Goal: Information Seeking & Learning: Understand process/instructions

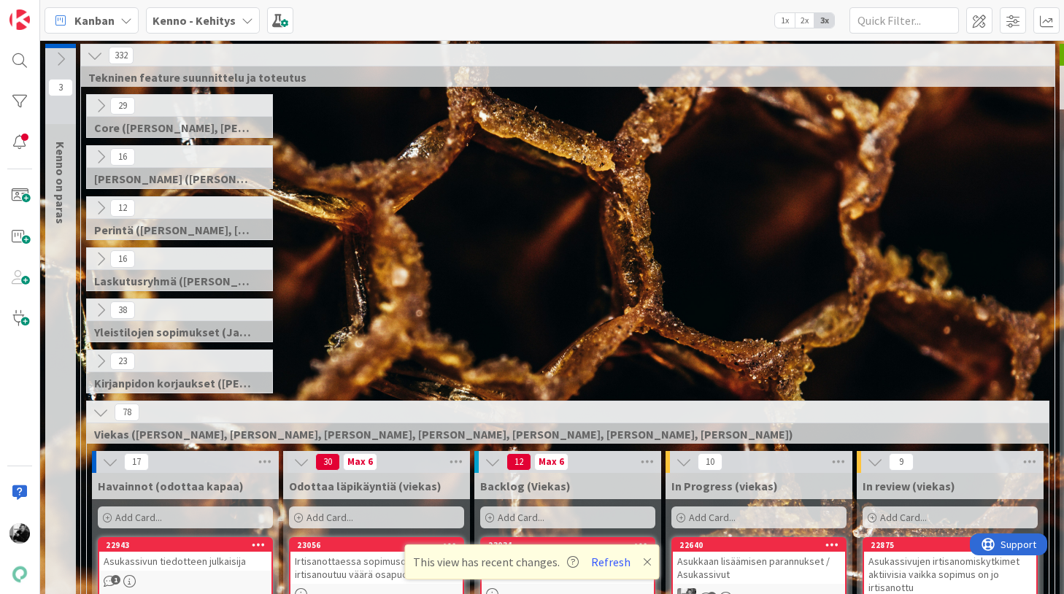
scroll to position [201, 265]
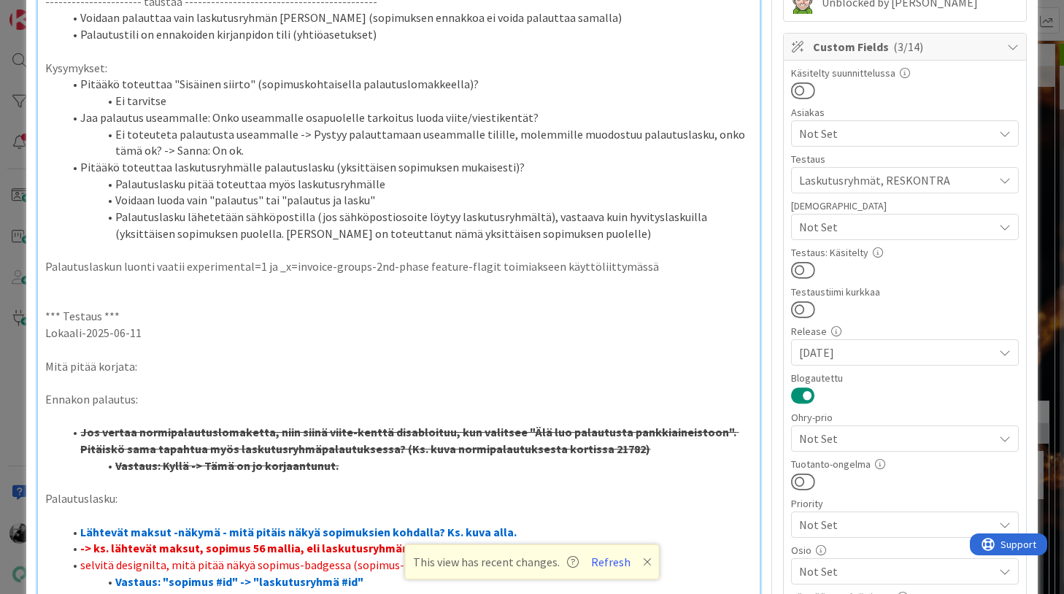
scroll to position [285, 0]
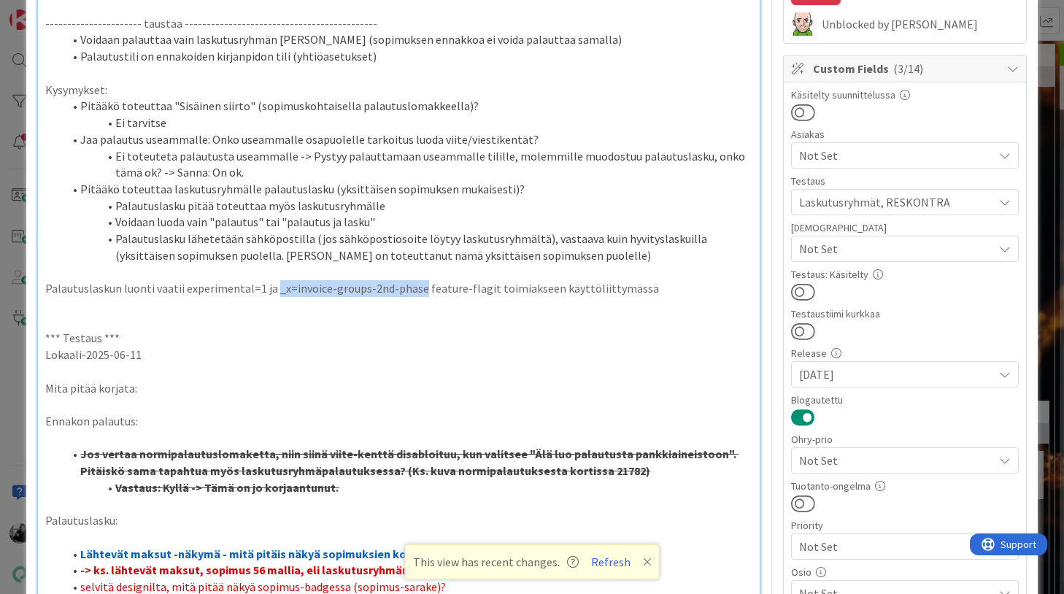
drag, startPoint x: 271, startPoint y: 292, endPoint x: 416, endPoint y: 291, distance: 144.4
click at [416, 291] on p "Palautuslaskun luonti vaatii experimental=1 ja _x=invoice-groups-2nd-phase feat…" at bounding box center [398, 288] width 706 height 17
copy p "_x=invoice-groups-2nd-phase"
drag, startPoint x: 184, startPoint y: 285, endPoint x: 258, endPoint y: 285, distance: 73.7
click at [258, 285] on p "Palautuslaskun luonti vaatii experimental=1 ja _x=invoice-groups-2nd-phase feat…" at bounding box center [398, 288] width 706 height 17
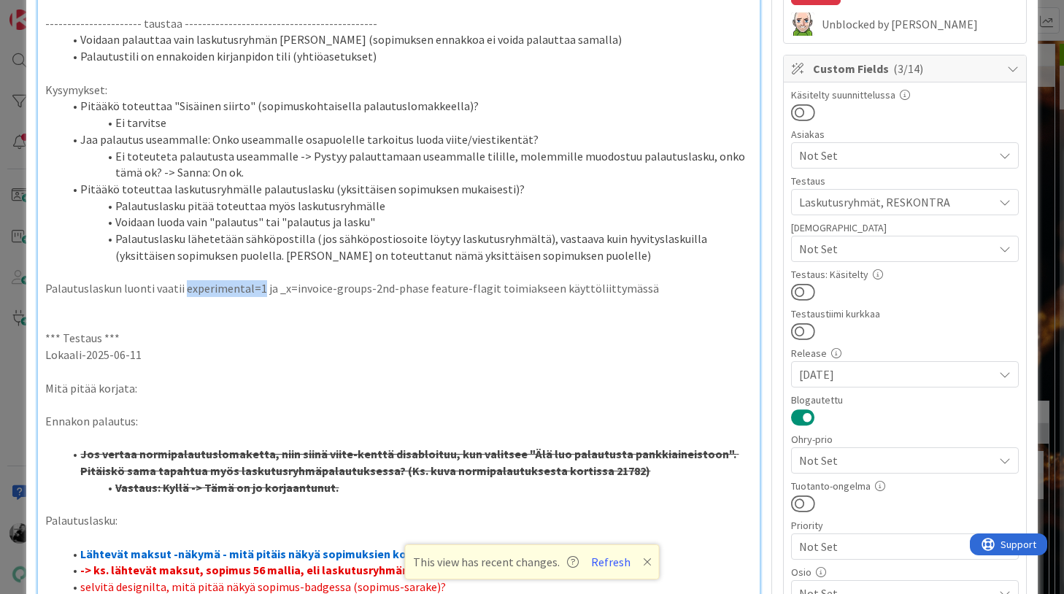
copy p "experimental=1"
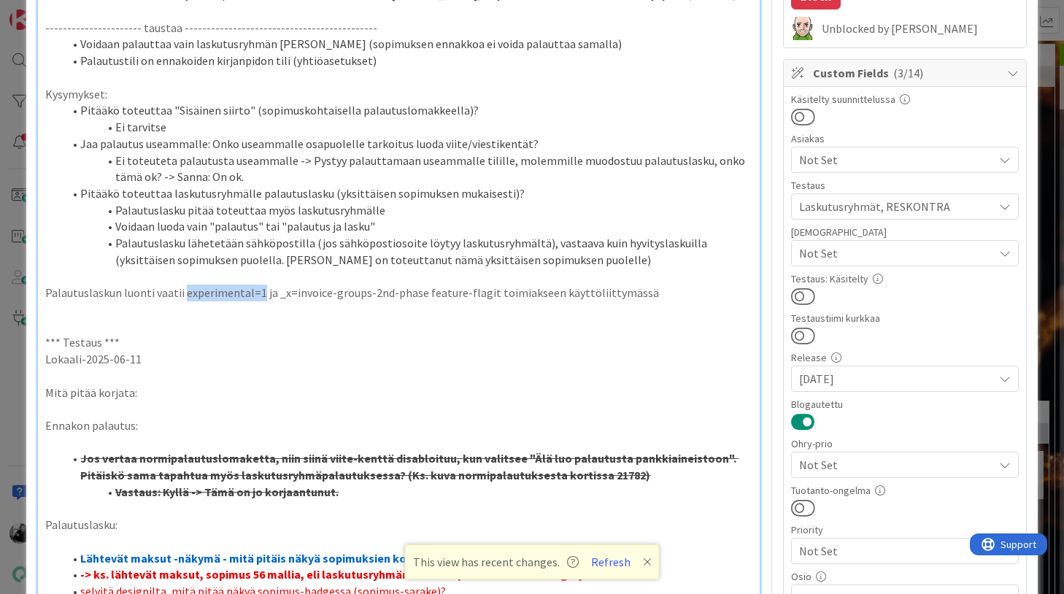
scroll to position [0, 0]
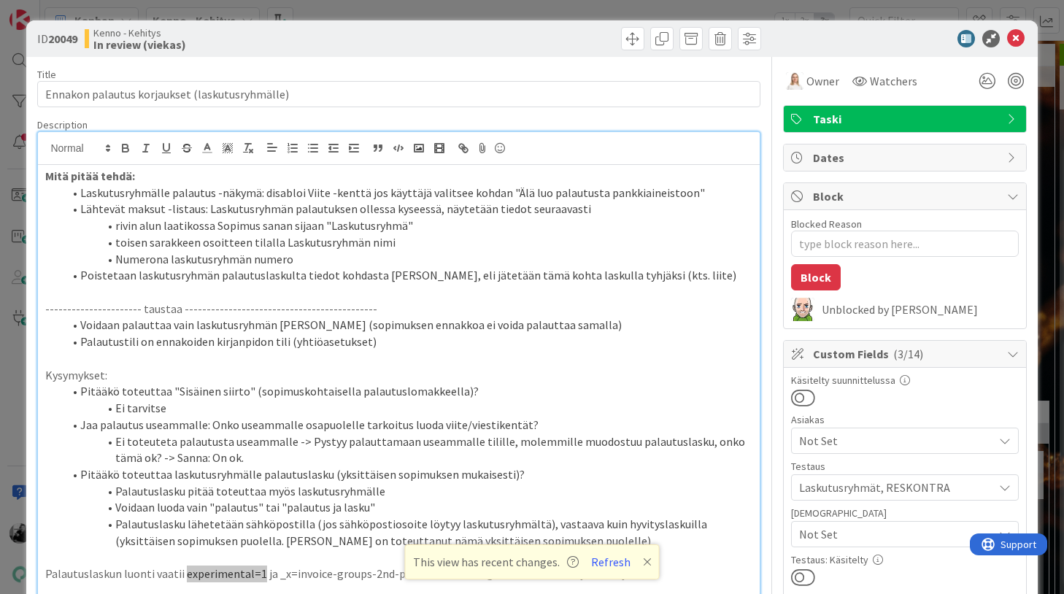
type textarea "x"
click at [1021, 36] on icon at bounding box center [1016, 39] width 18 height 18
